Goal: Task Accomplishment & Management: Use online tool/utility

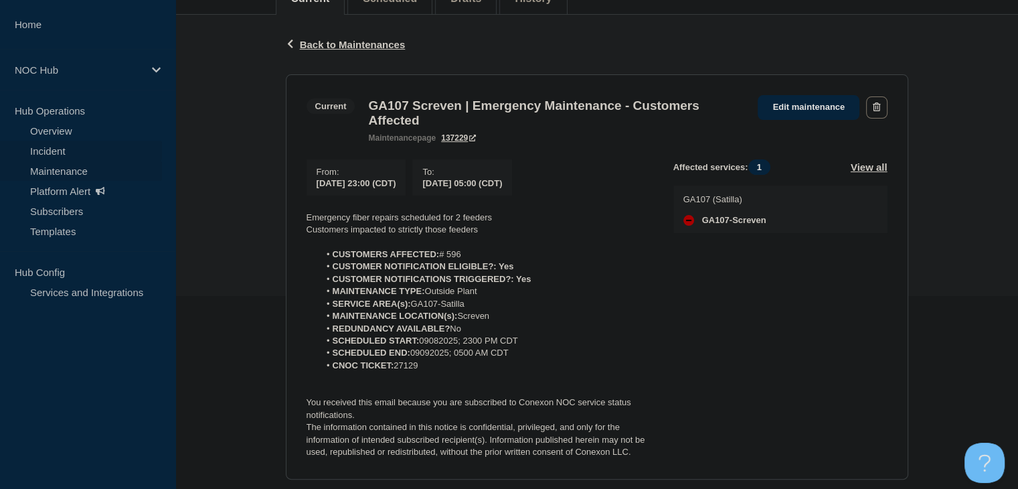
click at [57, 149] on link "Incident" at bounding box center [81, 151] width 162 height 20
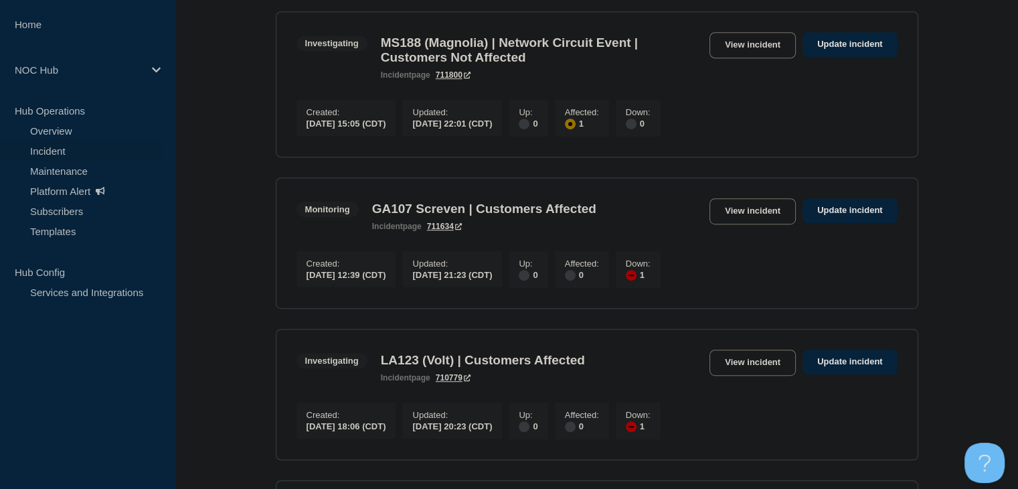
scroll to position [736, 0]
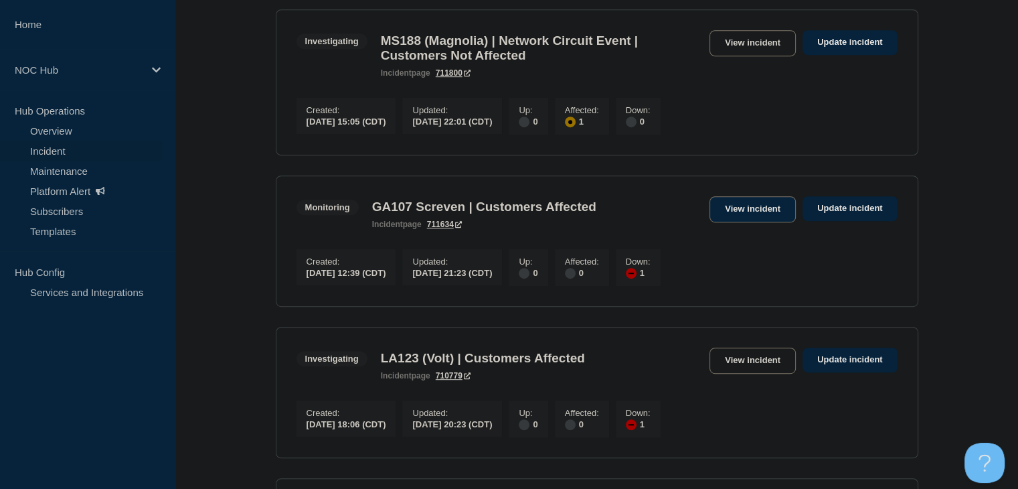
click at [735, 222] on link "View incident" at bounding box center [752, 209] width 86 height 26
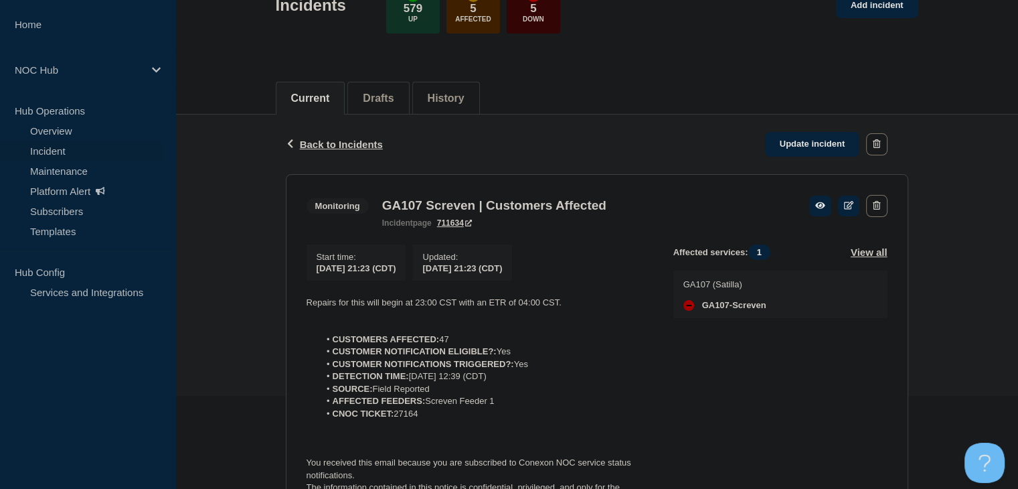
scroll to position [201, 0]
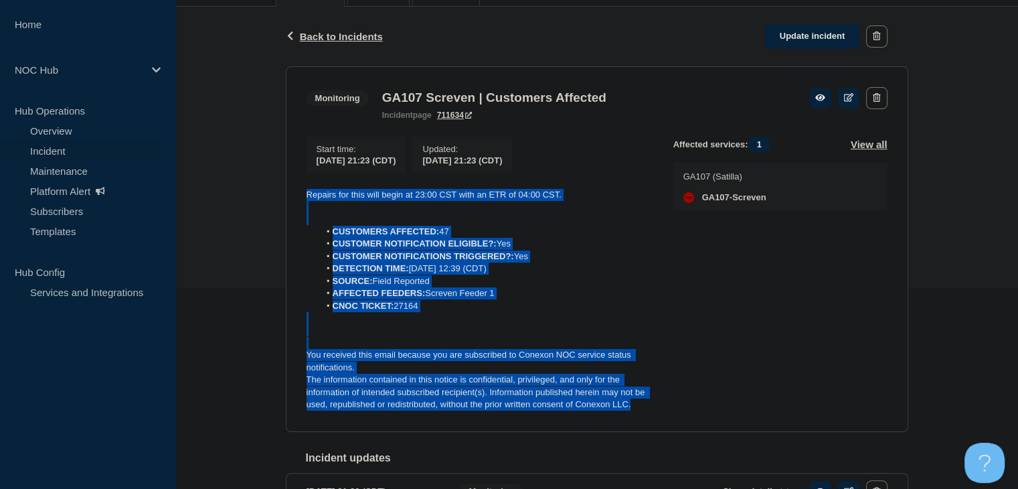
drag, startPoint x: 648, startPoint y: 408, endPoint x: 278, endPoint y: 196, distance: 426.3
click at [276, 196] on div "Back Back to Incidents Update incident Monitoring GA107 Screven | Customers Aff…" at bounding box center [597, 323] width 643 height 632
copy div "Repairs for this will begin at 23:00 CST with an ETR of 04:00 CST. CUSTOMERS AF…"
click at [803, 41] on link "Update incident" at bounding box center [812, 36] width 95 height 25
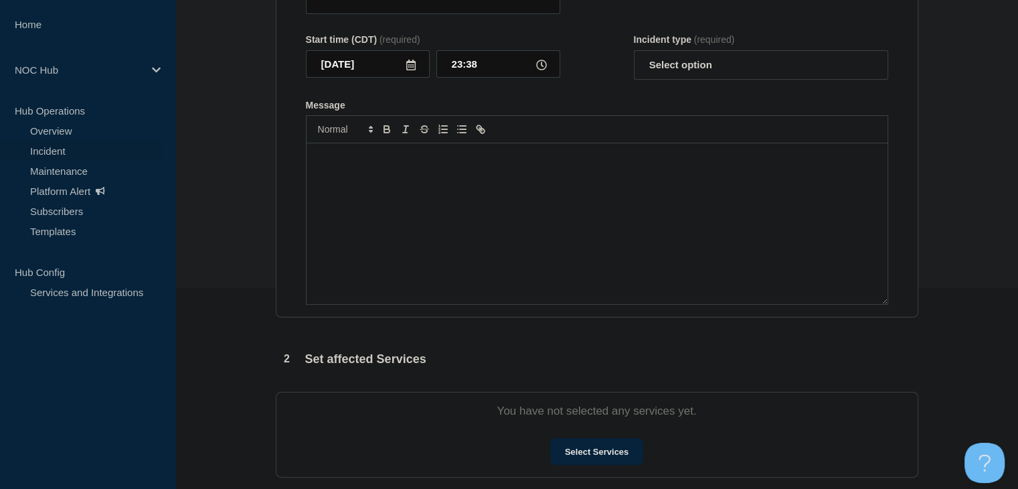
type input "GA107 Screven | Customers Affected"
click at [444, 294] on div "Message" at bounding box center [597, 223] width 581 height 161
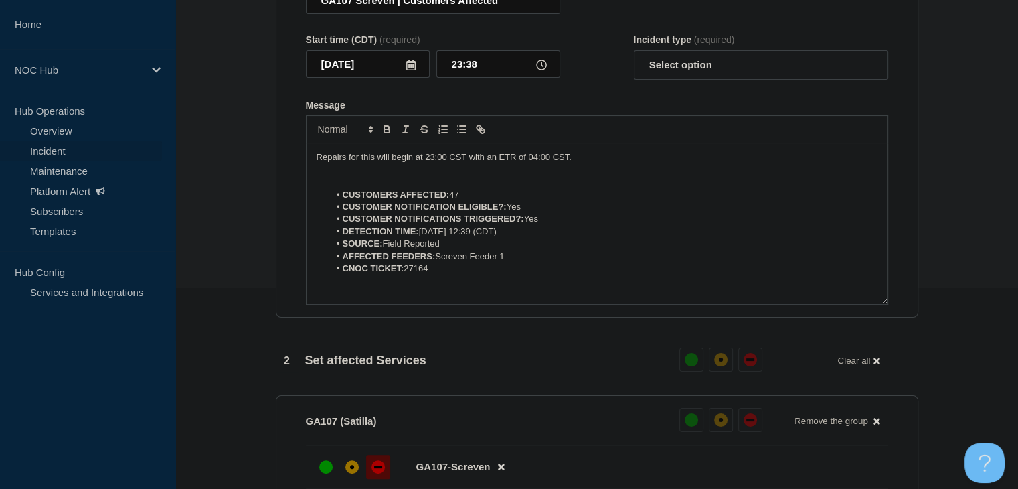
scroll to position [43, 0]
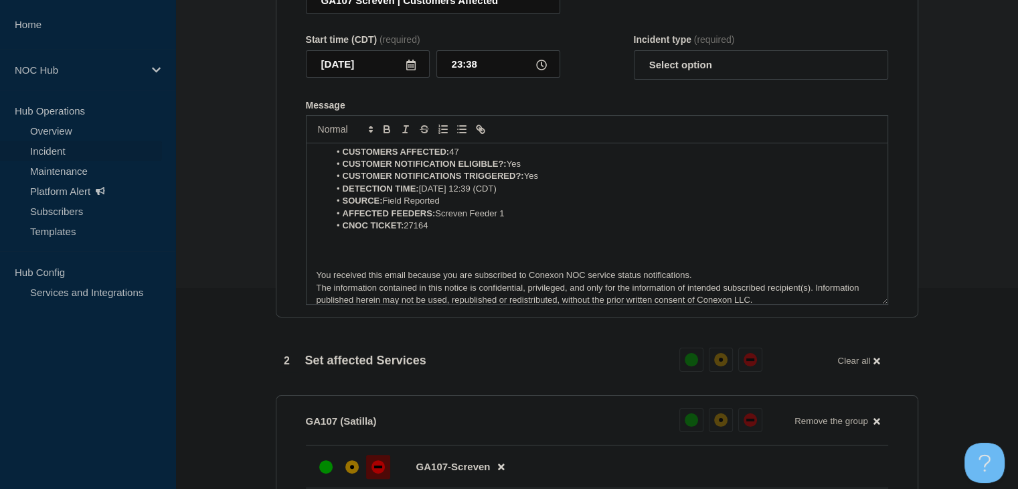
click at [711, 106] on form "Title (required) GA107 Screven | Customers Affected Start time (CDT) (required)…" at bounding box center [597, 138] width 582 height 334
click at [694, 80] on select "Select option Investigating Identified Monitoring Resolved" at bounding box center [761, 64] width 254 height 29
select select "monitoring"
click at [634, 77] on select "Select option Investigating Identified Monitoring Resolved" at bounding box center [761, 64] width 254 height 29
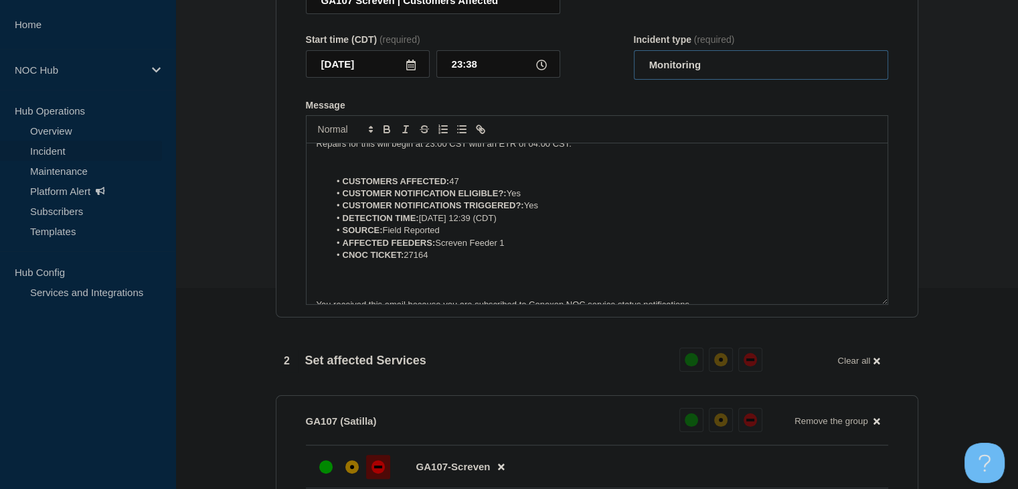
scroll to position [0, 0]
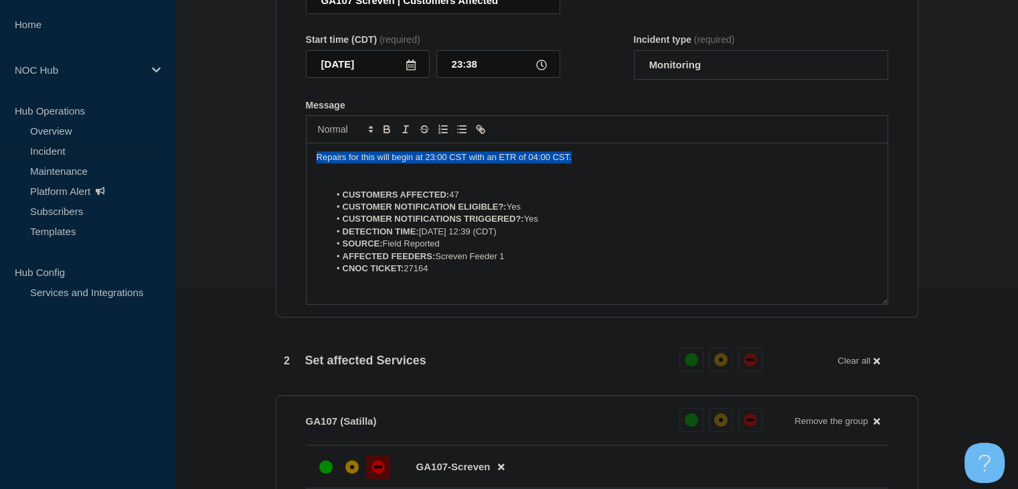
drag, startPoint x: 588, startPoint y: 185, endPoint x: 228, endPoint y: 189, distance: 360.8
click at [228, 189] on section "1 Provide details Title (required) GA107 Screven | Customers Affected Start tim…" at bounding box center [596, 452] width 843 height 1076
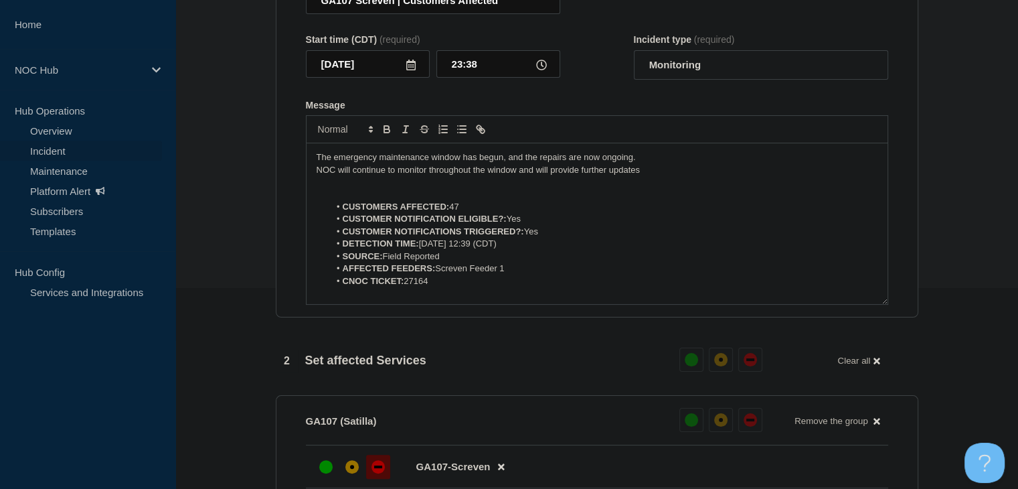
click at [661, 176] on p "NOC will continue to monitor throughout the window and will provide further upd…" at bounding box center [597, 170] width 561 height 12
drag, startPoint x: 750, startPoint y: 198, endPoint x: 675, endPoint y: 199, distance: 75.0
click at [675, 176] on p "NOC will continue to monitor throughout the window and will provide further upd…" at bounding box center [597, 170] width 561 height 12
click at [784, 176] on p "NOC will continue to monitor throughout the window and will provide further upd…" at bounding box center [597, 170] width 561 height 12
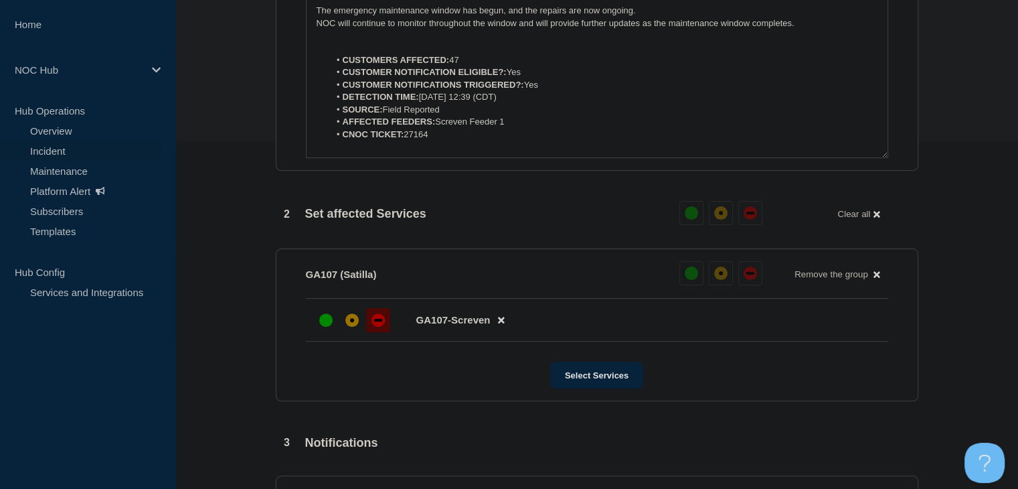
scroll to position [602, 0]
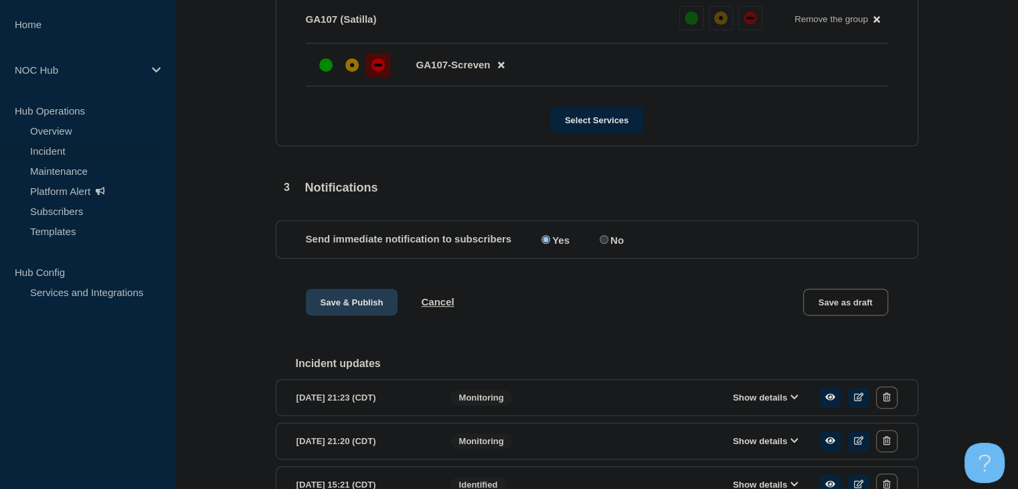
click at [351, 315] on button "Save & Publish" at bounding box center [352, 301] width 92 height 27
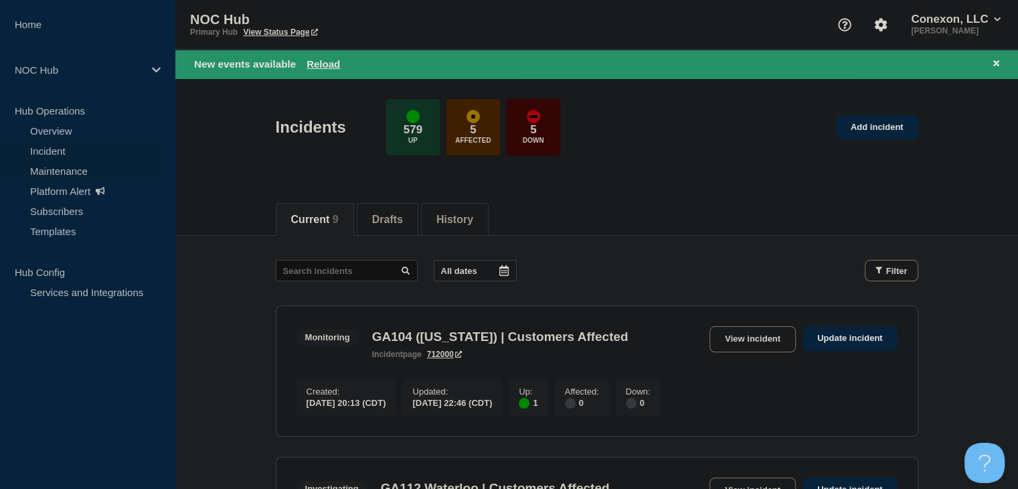
click at [55, 173] on link "Maintenance" at bounding box center [81, 171] width 162 height 20
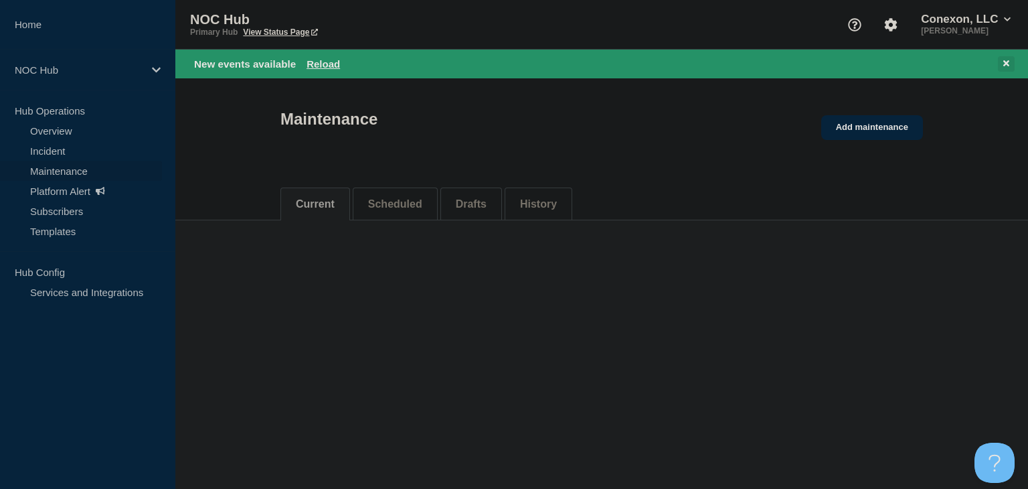
click at [1008, 64] on icon at bounding box center [1006, 63] width 6 height 6
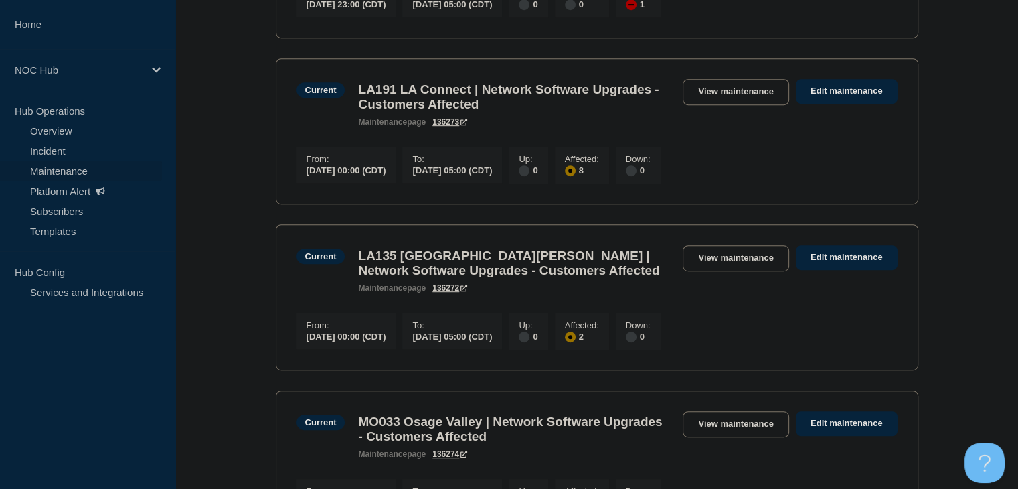
scroll to position [748, 0]
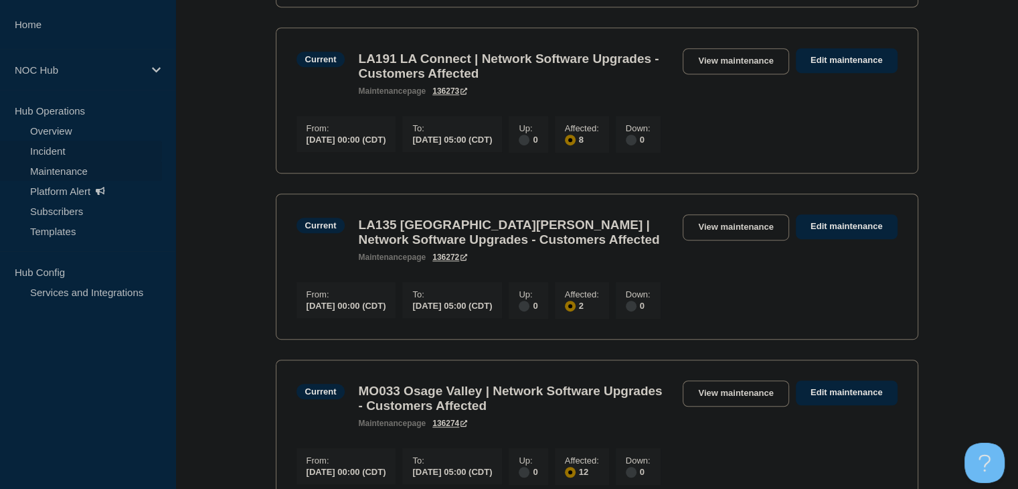
click at [59, 145] on link "Incident" at bounding box center [81, 151] width 162 height 20
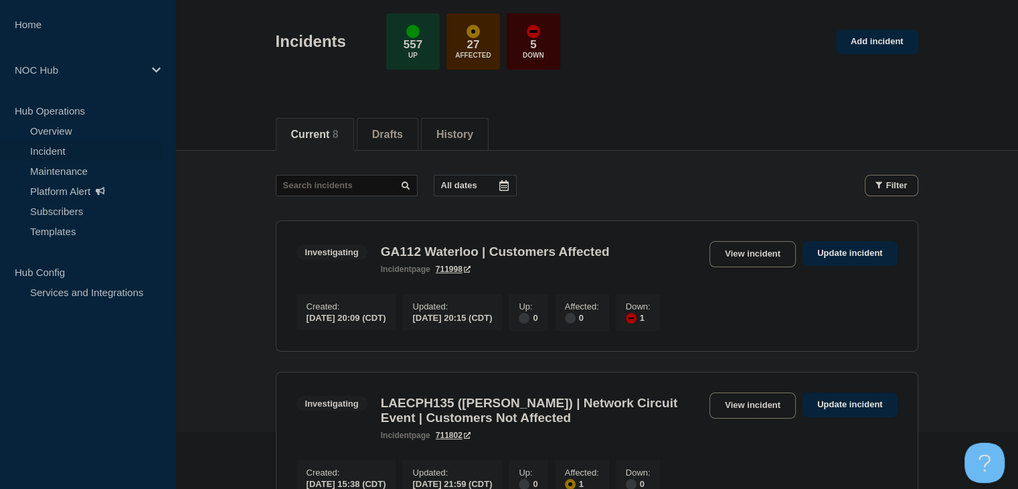
scroll to position [134, 0]
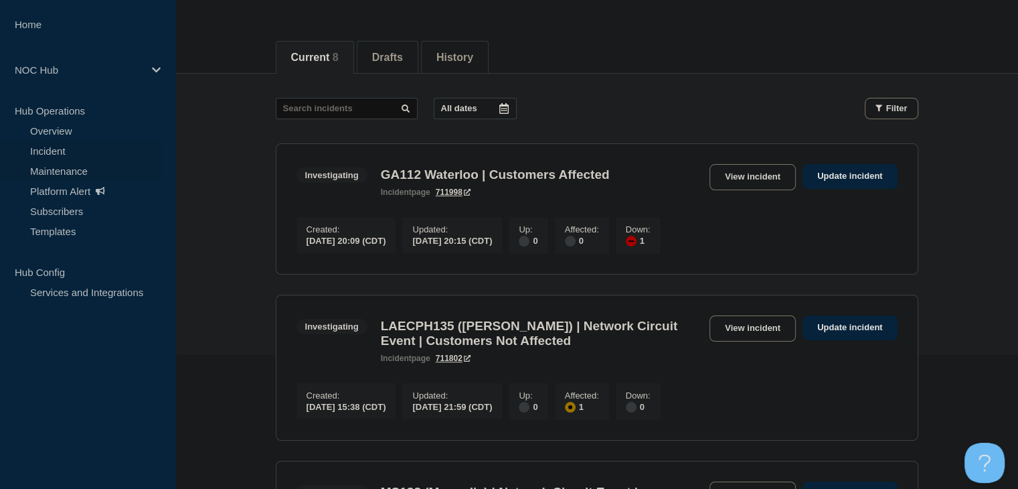
click at [58, 167] on link "Maintenance" at bounding box center [81, 171] width 162 height 20
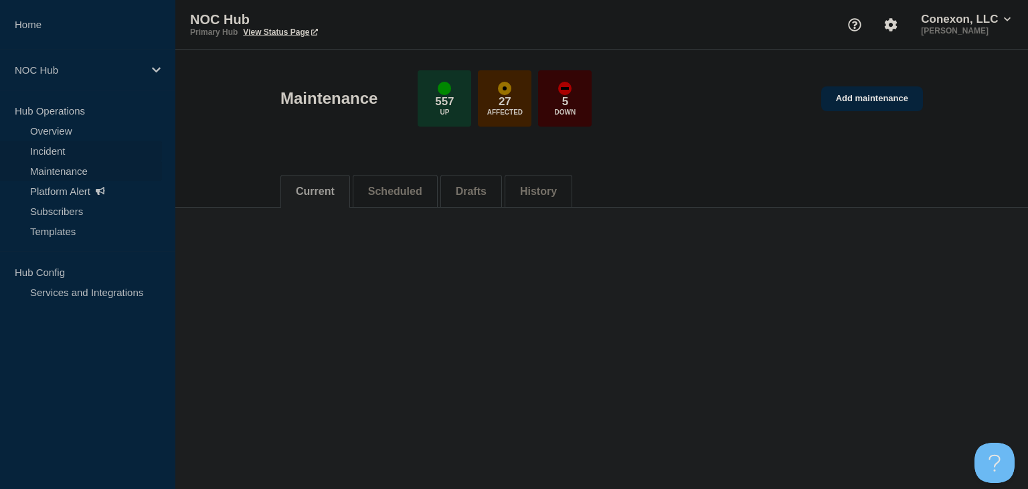
click at [51, 151] on link "Incident" at bounding box center [81, 151] width 162 height 20
